Goal: Task Accomplishment & Management: Manage account settings

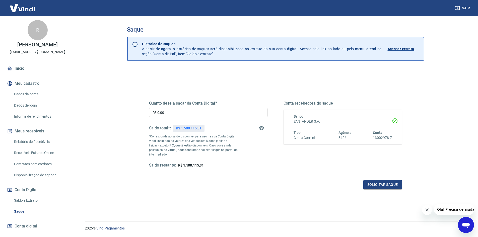
drag, startPoint x: 444, startPoint y: 151, endPoint x: 443, endPoint y: 142, distance: 9.1
click at [444, 151] on main "Saque Histórico de saques A partir de agora, o histórico de saques será disponi…" at bounding box center [276, 126] width 406 height 221
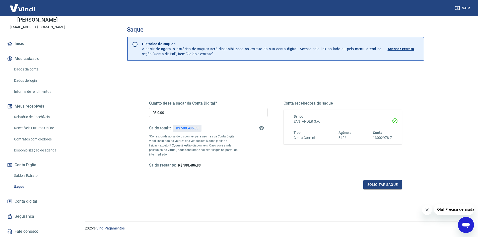
click at [32, 186] on link "Saque" at bounding box center [40, 187] width 57 height 10
click at [259, 130] on icon "button" at bounding box center [262, 128] width 6 height 6
click at [259, 129] on icon "button" at bounding box center [262, 128] width 6 height 6
click at [29, 177] on link "Saldo e Extrato" at bounding box center [40, 176] width 57 height 10
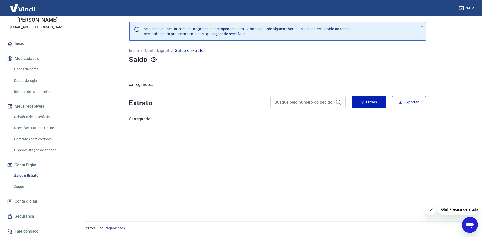
click at [23, 184] on link "Saque" at bounding box center [40, 187] width 57 height 10
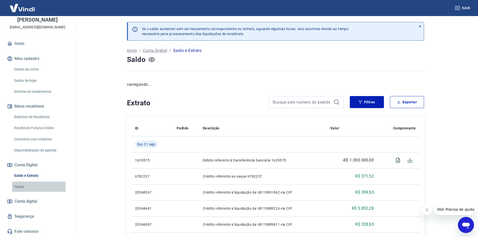
click at [13, 187] on link "Saque" at bounding box center [40, 187] width 57 height 10
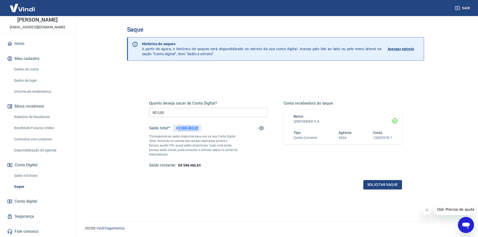
drag, startPoint x: 178, startPoint y: 129, endPoint x: 205, endPoint y: 130, distance: 27.4
click at [205, 130] on div "Saldo total*: R$ 588.486,83" at bounding box center [208, 128] width 119 height 12
drag, startPoint x: 224, startPoint y: 138, endPoint x: 223, endPoint y: 160, distance: 21.7
click at [224, 139] on p "*Corresponde ao saldo disponível para uso na sua Conta Digital Vindi. Incluindo…" at bounding box center [193, 145] width 89 height 23
click at [226, 167] on div "Saldo restante: R$ 588.486,83" at bounding box center [208, 165] width 119 height 5
